Goal: Transaction & Acquisition: Purchase product/service

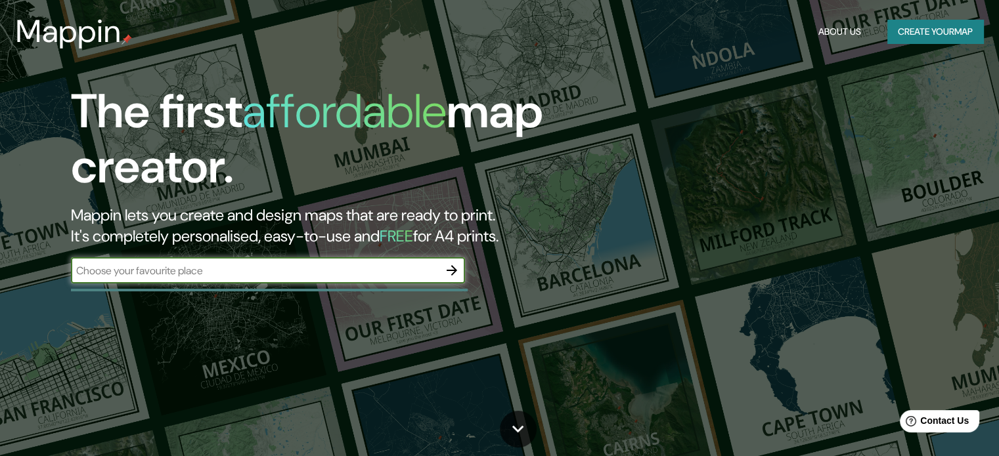
click at [453, 274] on icon "button" at bounding box center [452, 271] width 16 height 16
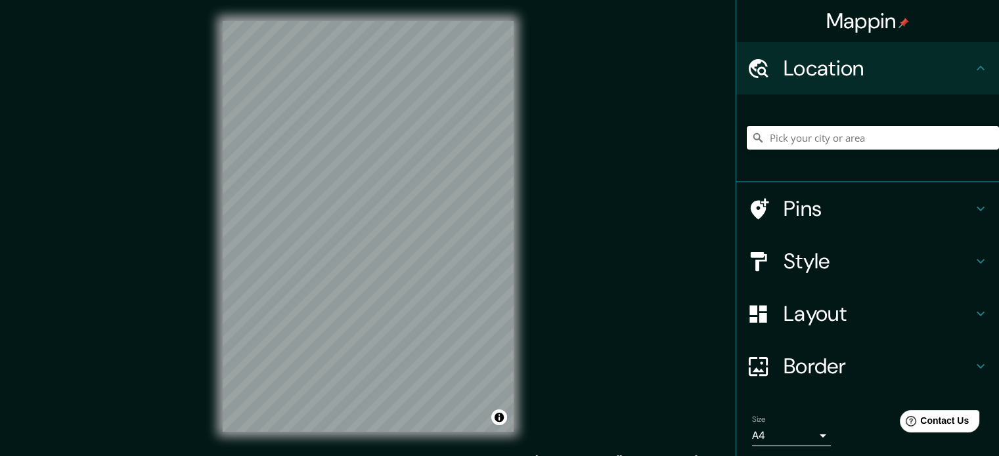
click at [833, 137] on input "Pick your city or area" at bounding box center [873, 138] width 252 height 24
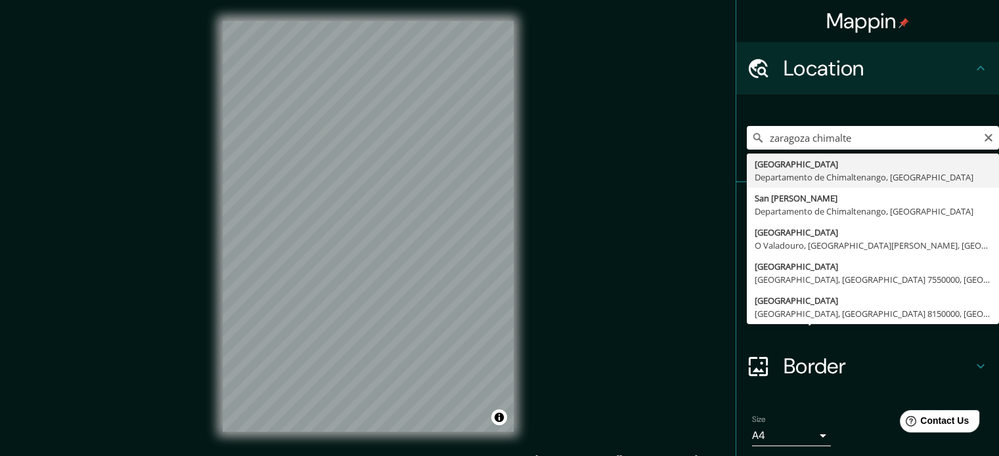
type input "[GEOGRAPHIC_DATA], [GEOGRAPHIC_DATA], [GEOGRAPHIC_DATA]"
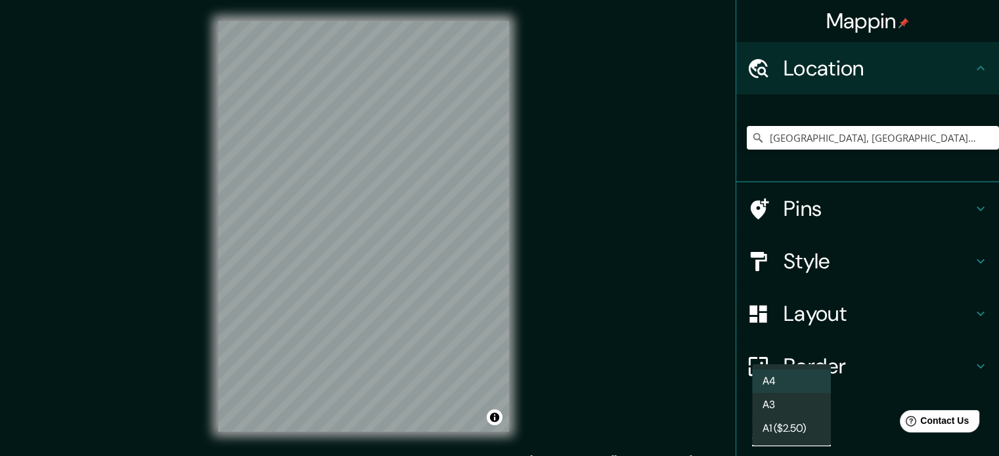
click at [770, 430] on body "Mappin Location [GEOGRAPHIC_DATA], [GEOGRAPHIC_DATA], [GEOGRAPHIC_DATA] Pins St…" at bounding box center [499, 228] width 999 height 456
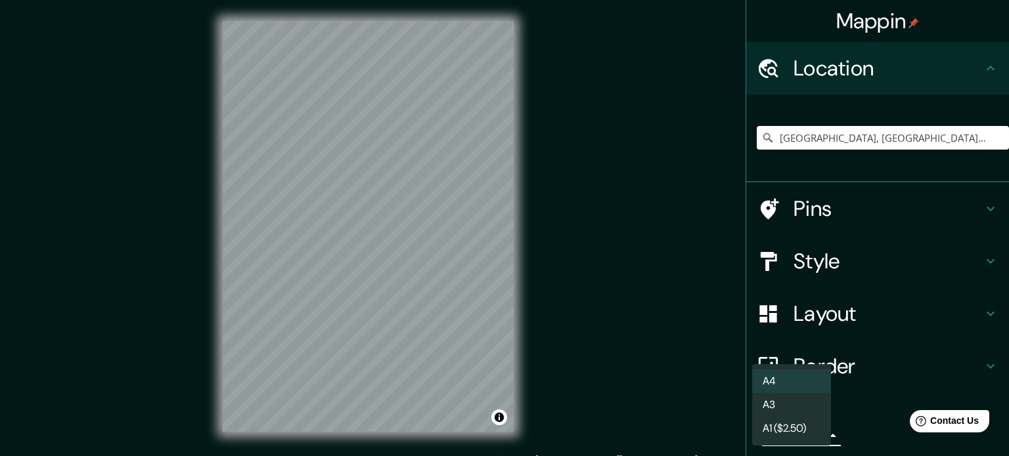
click at [775, 401] on li "A3" at bounding box center [791, 405] width 79 height 24
type input "a4"
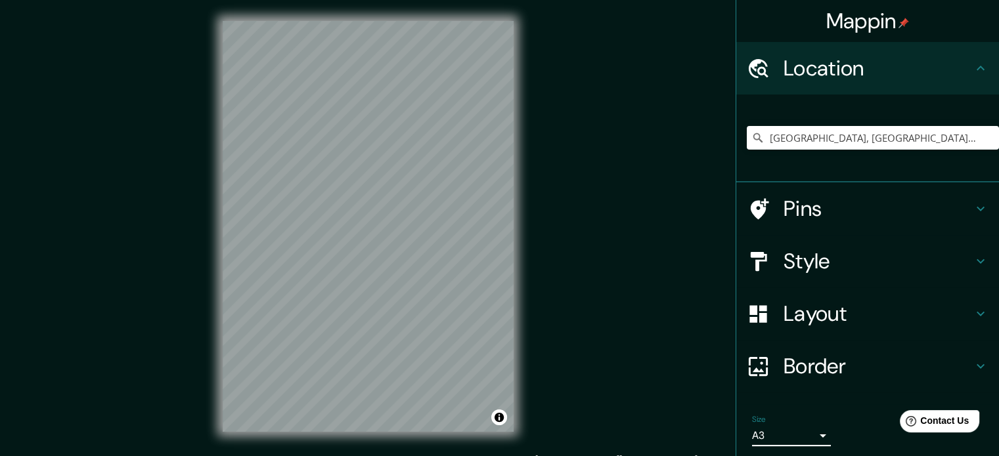
click at [799, 259] on h4 "Style" at bounding box center [877, 261] width 189 height 26
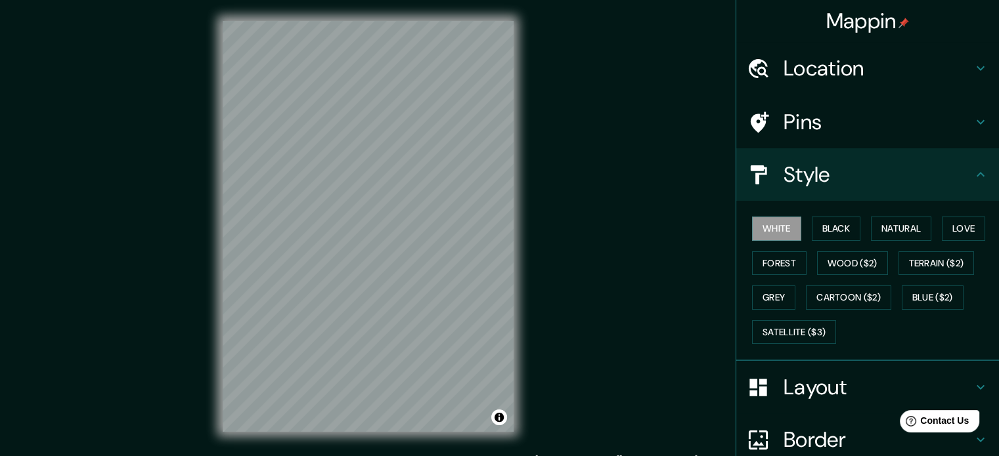
click at [756, 278] on div "White Black Natural Love Forest Wood ($2) Terrain ($2) Grey Cartoon ($2) Blue (…" at bounding box center [873, 280] width 252 height 138
click at [760, 270] on button "Forest" at bounding box center [779, 263] width 54 height 24
click at [768, 301] on button "Grey" at bounding box center [773, 298] width 43 height 24
click at [953, 226] on button "Love" at bounding box center [963, 229] width 43 height 24
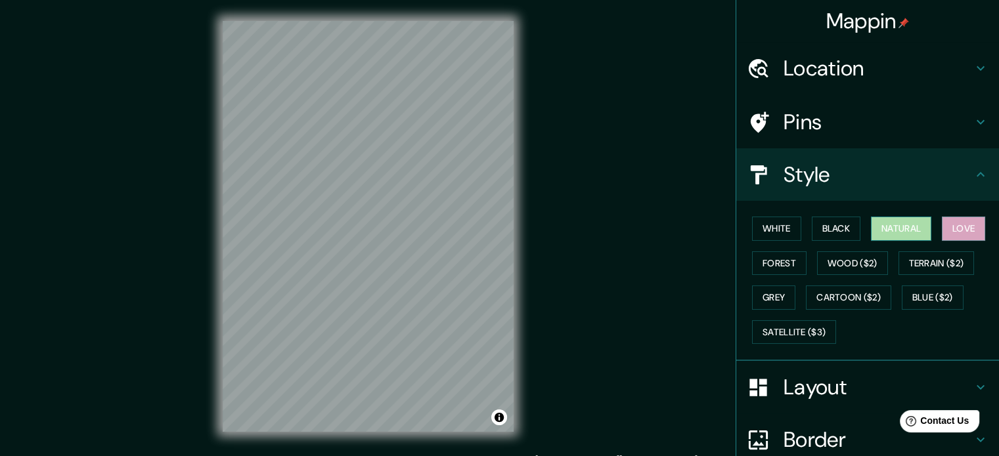
click at [902, 225] on button "Natural" at bounding box center [901, 229] width 60 height 24
click at [827, 228] on button "Black" at bounding box center [836, 229] width 49 height 24
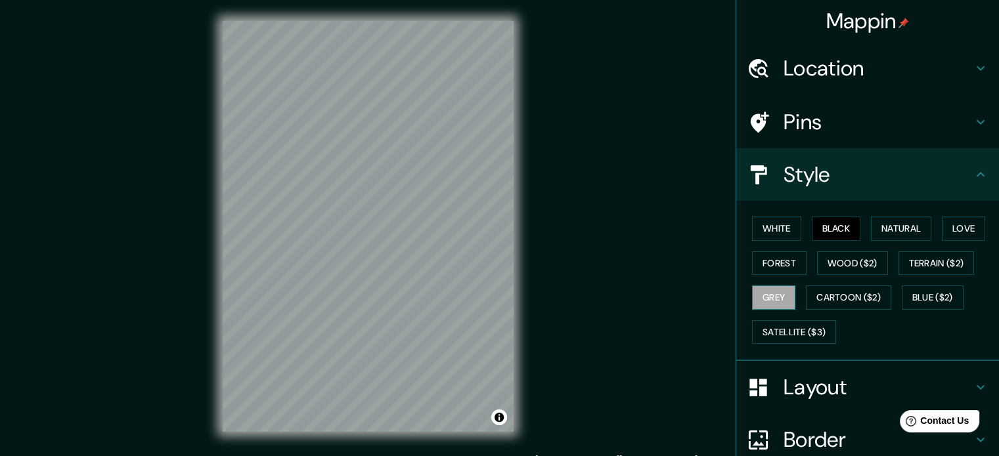
click at [760, 299] on button "Grey" at bounding box center [773, 298] width 43 height 24
click at [764, 257] on button "Forest" at bounding box center [779, 263] width 54 height 24
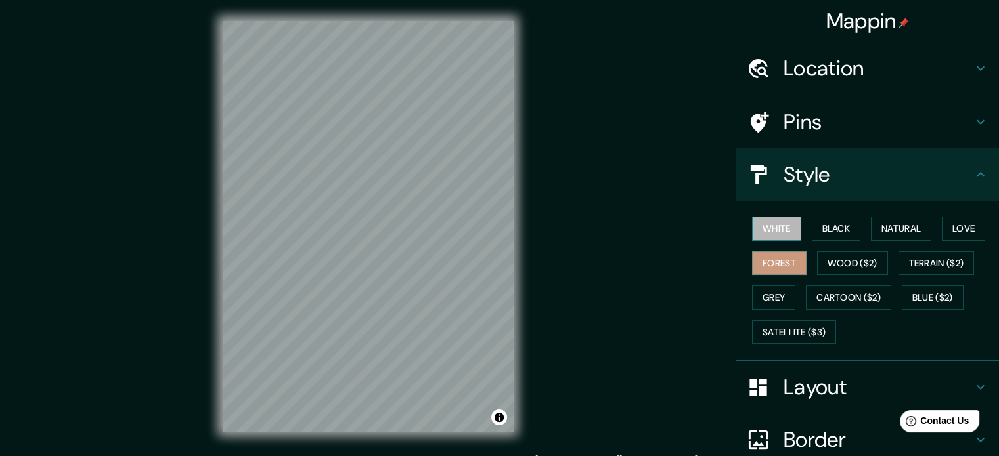
click at [764, 219] on button "White" at bounding box center [776, 229] width 49 height 24
click at [764, 299] on button "Grey" at bounding box center [773, 298] width 43 height 24
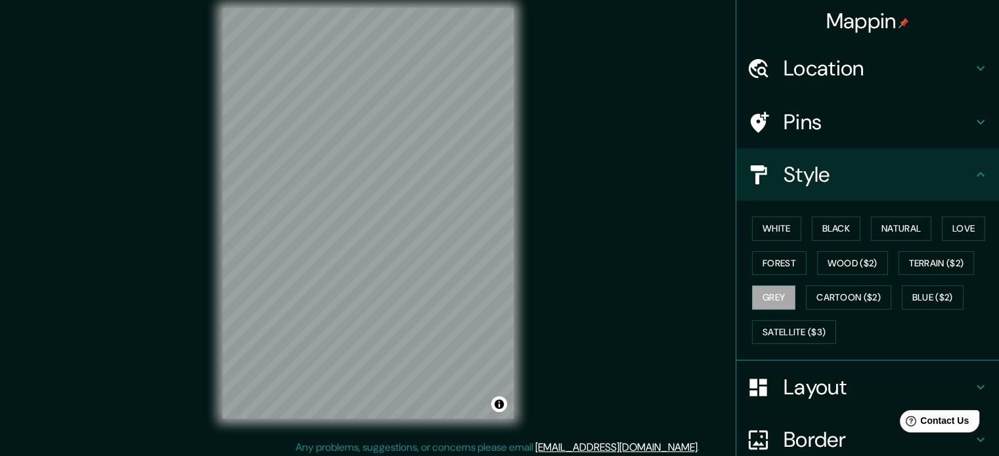
scroll to position [17, 0]
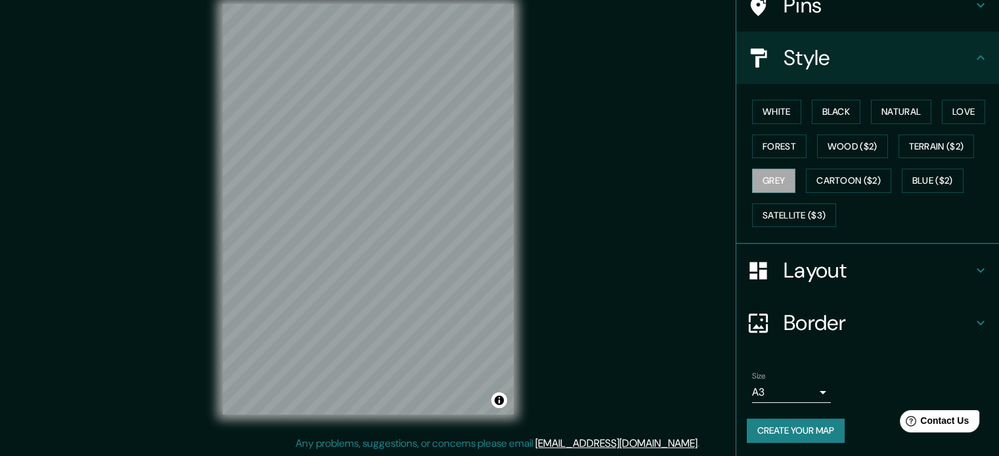
click at [814, 267] on h4 "Layout" at bounding box center [877, 270] width 189 height 26
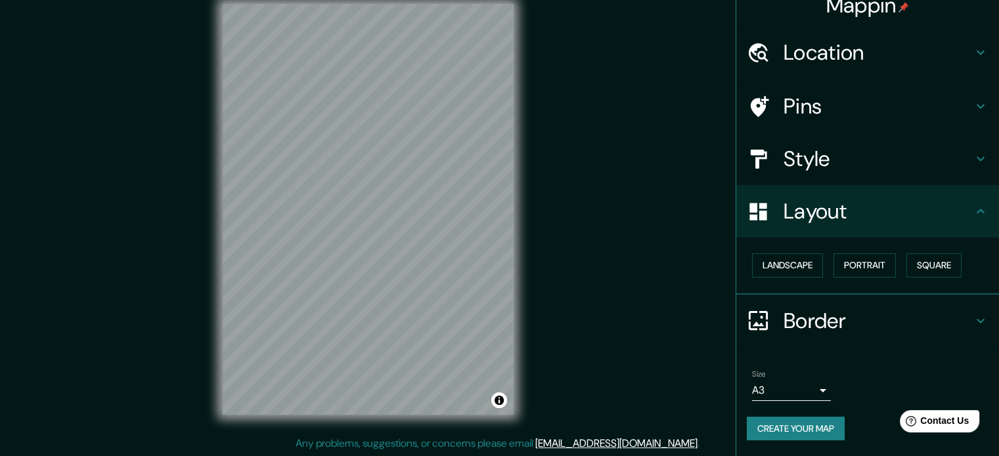
scroll to position [14, 0]
click at [801, 265] on button "Landscape" at bounding box center [787, 267] width 71 height 24
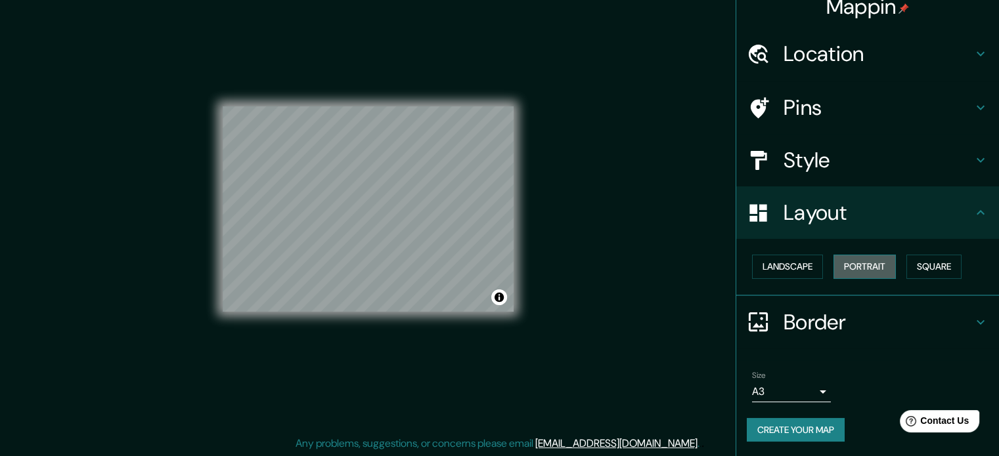
click at [857, 266] on button "Portrait" at bounding box center [864, 267] width 62 height 24
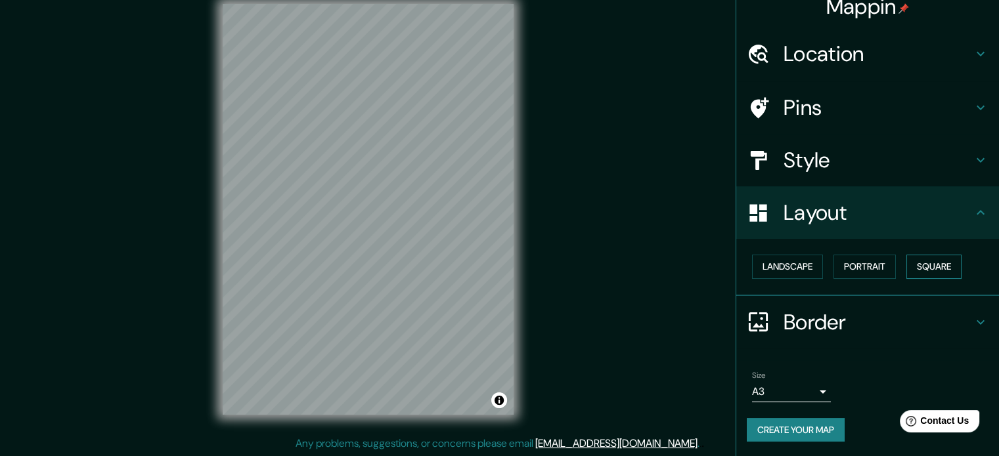
click at [919, 270] on button "Square" at bounding box center [933, 267] width 55 height 24
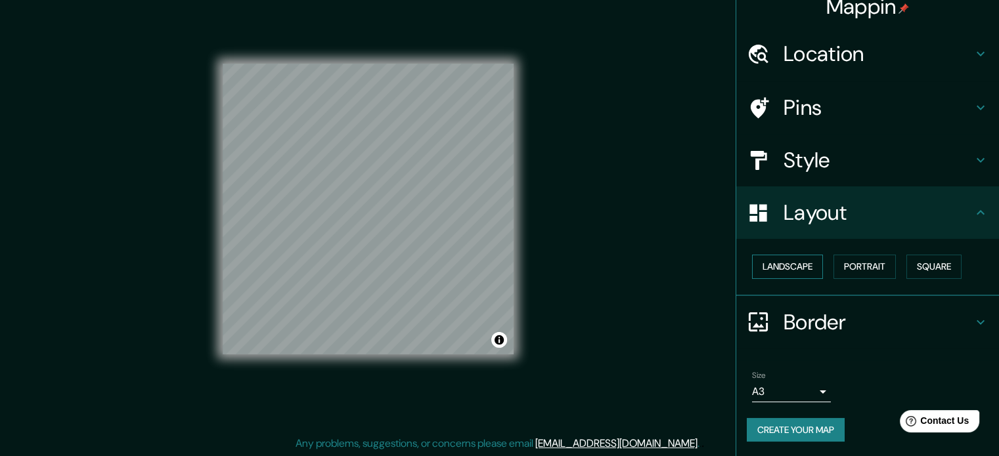
click at [791, 270] on button "Landscape" at bounding box center [787, 267] width 71 height 24
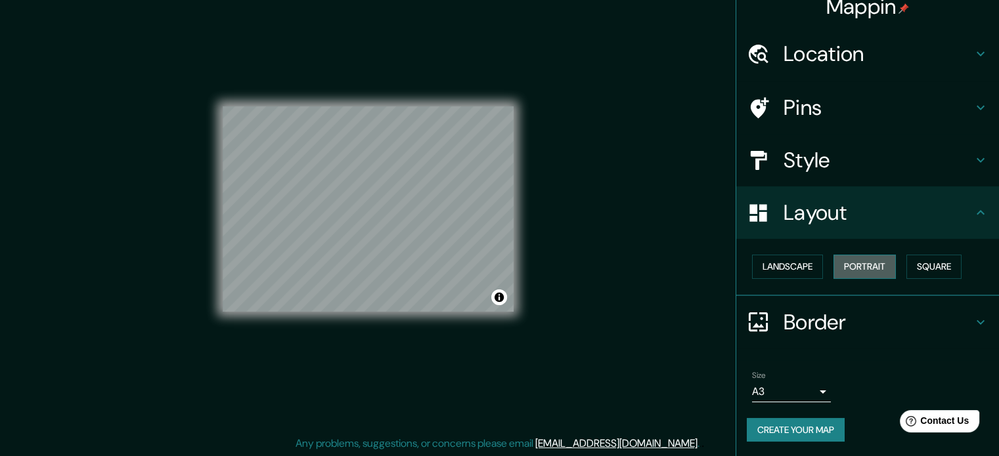
click at [861, 256] on button "Portrait" at bounding box center [864, 267] width 62 height 24
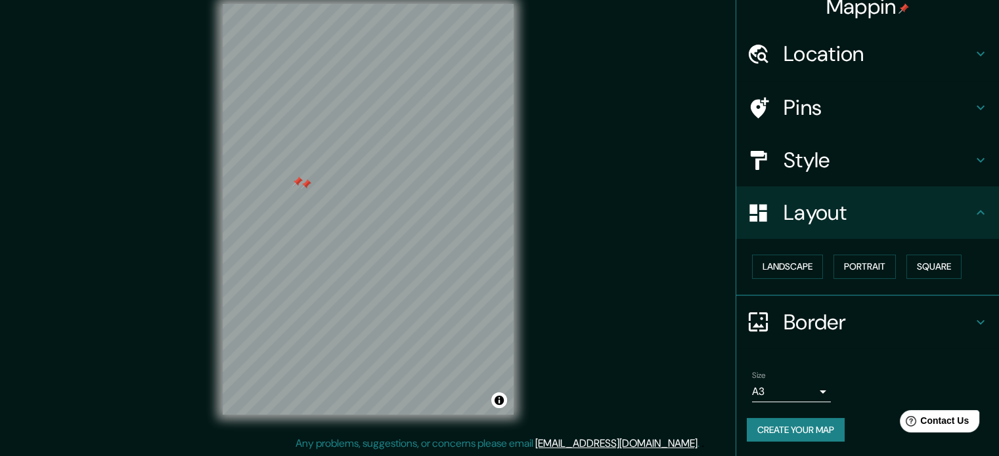
click at [295, 183] on div at bounding box center [297, 182] width 11 height 11
click at [804, 426] on button "Create your map" at bounding box center [796, 430] width 98 height 24
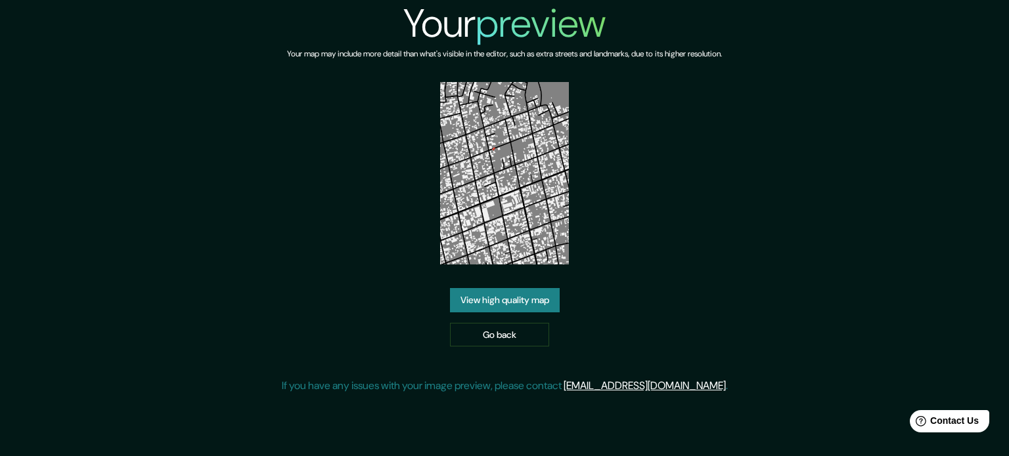
click at [511, 304] on link "View high quality map" at bounding box center [505, 300] width 110 height 24
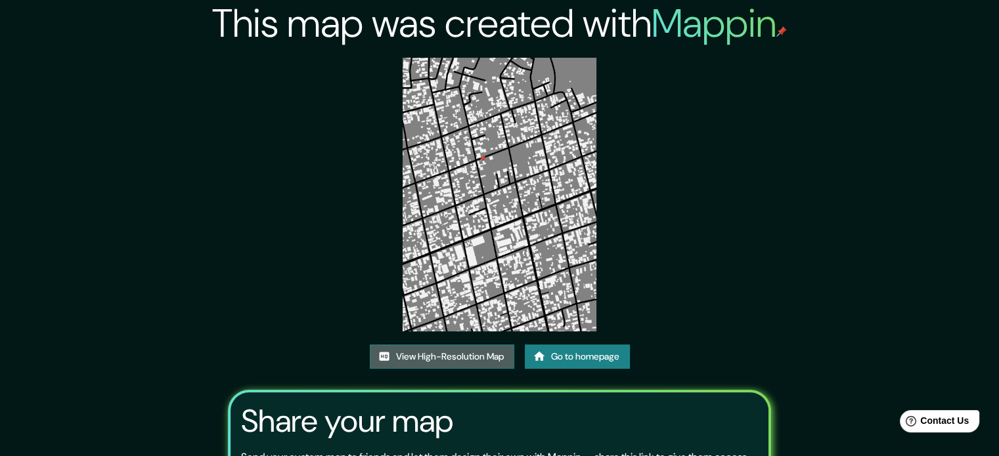
click at [458, 354] on link "View High-Resolution Map" at bounding box center [442, 357] width 144 height 24
